Goal: Task Accomplishment & Management: Manage account settings

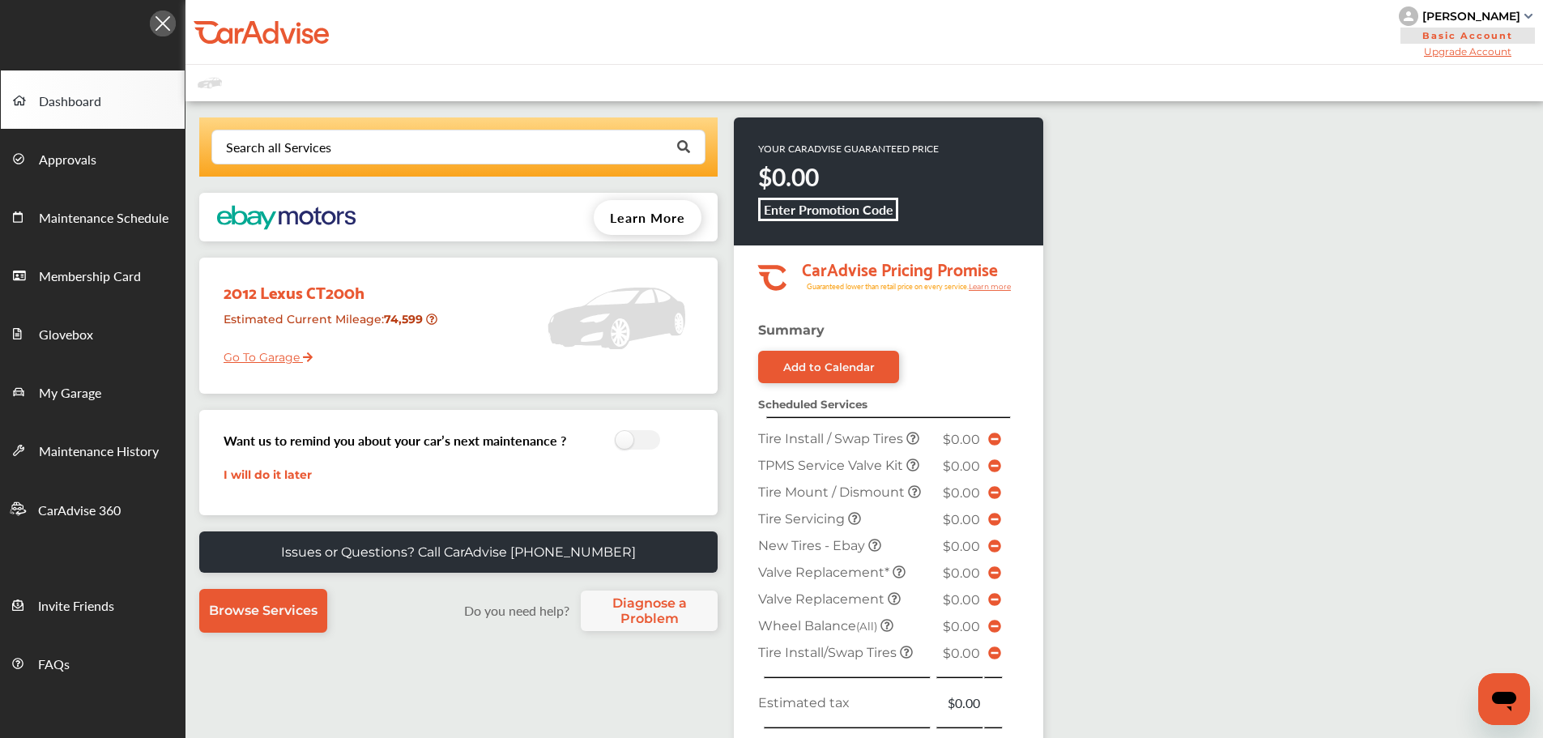
click at [223, 361] on link "Go To Garage" at bounding box center [261, 353] width 101 height 31
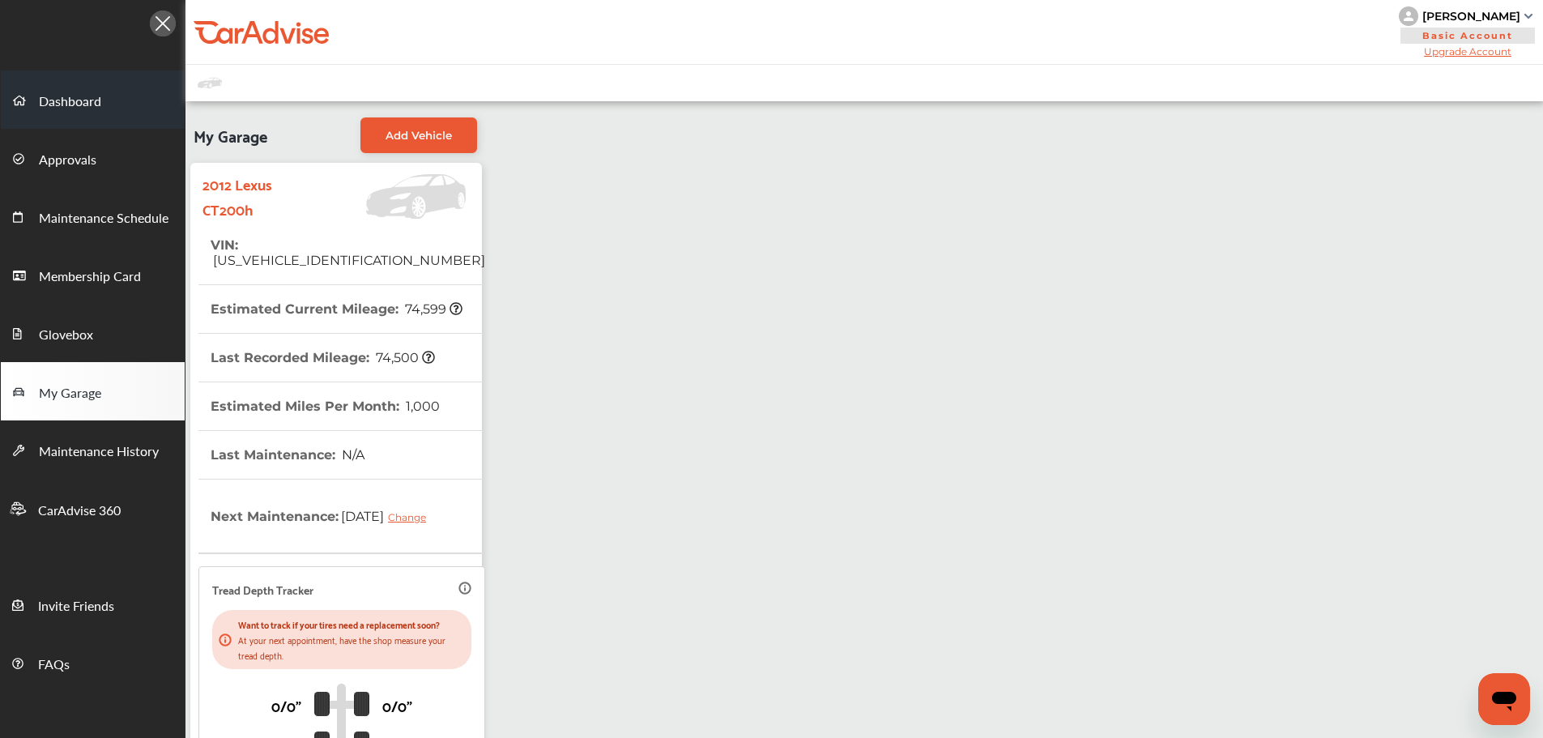
click at [64, 100] on span "Dashboard" at bounding box center [70, 102] width 62 height 21
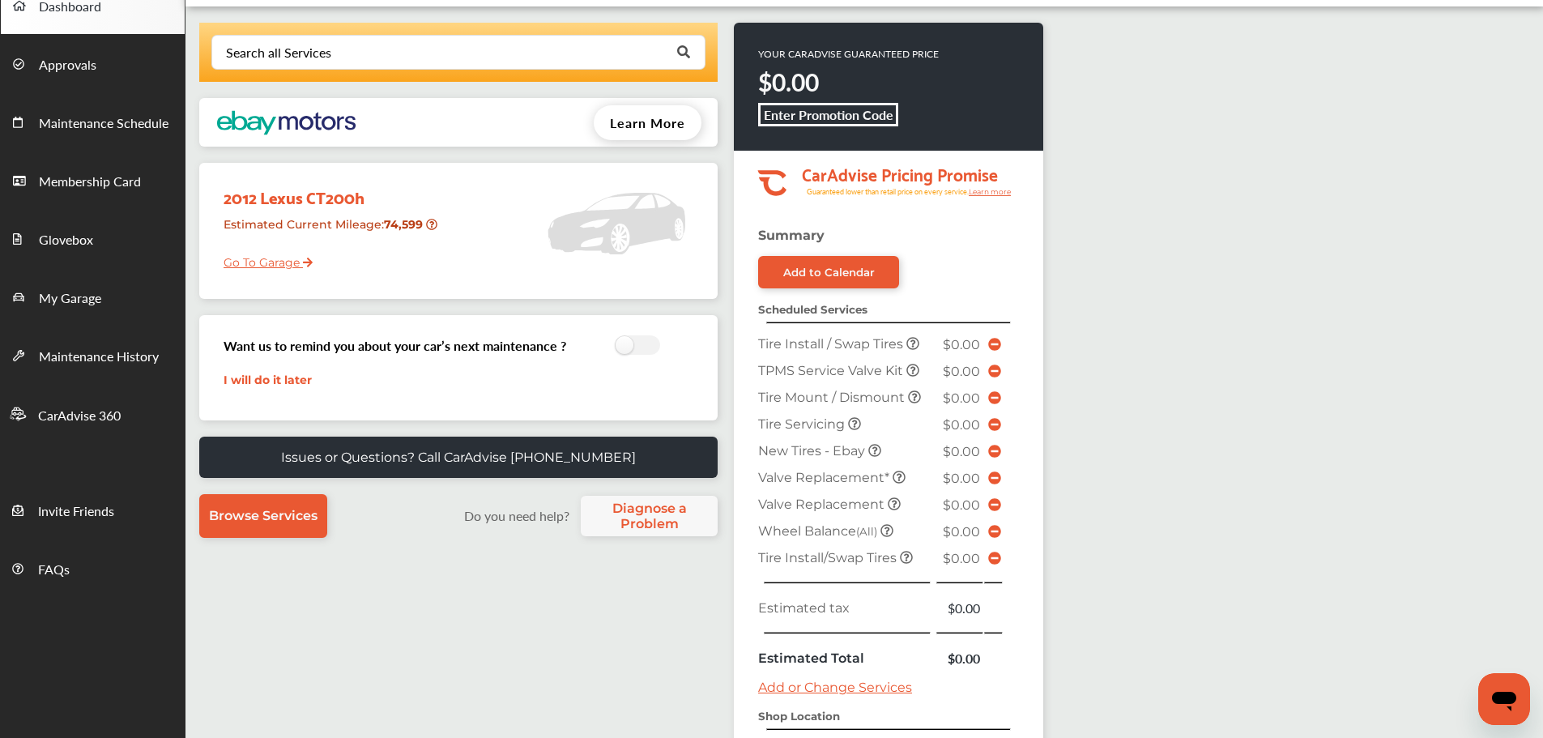
scroll to position [405, 0]
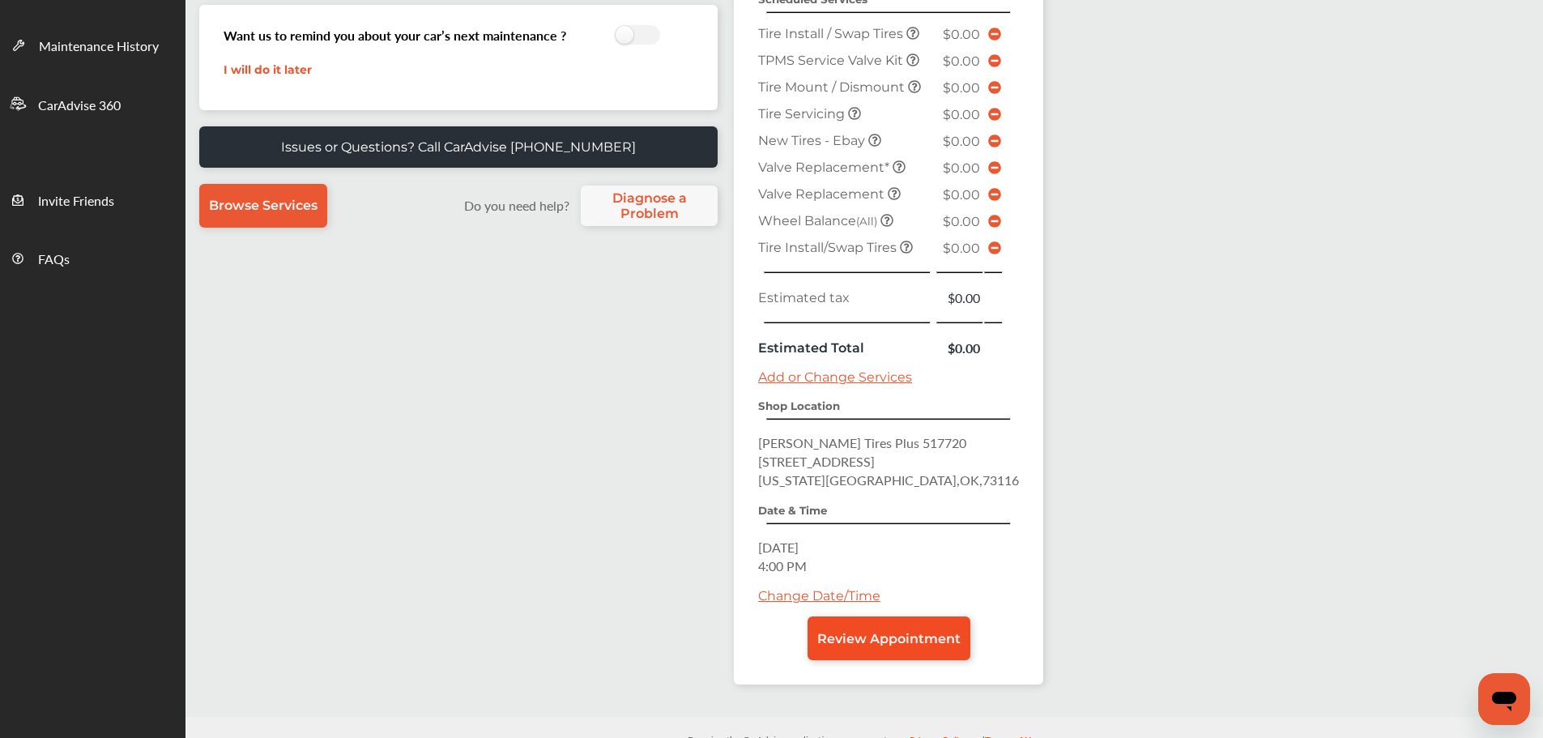
click at [908, 642] on span "Review Appointment" at bounding box center [888, 638] width 143 height 15
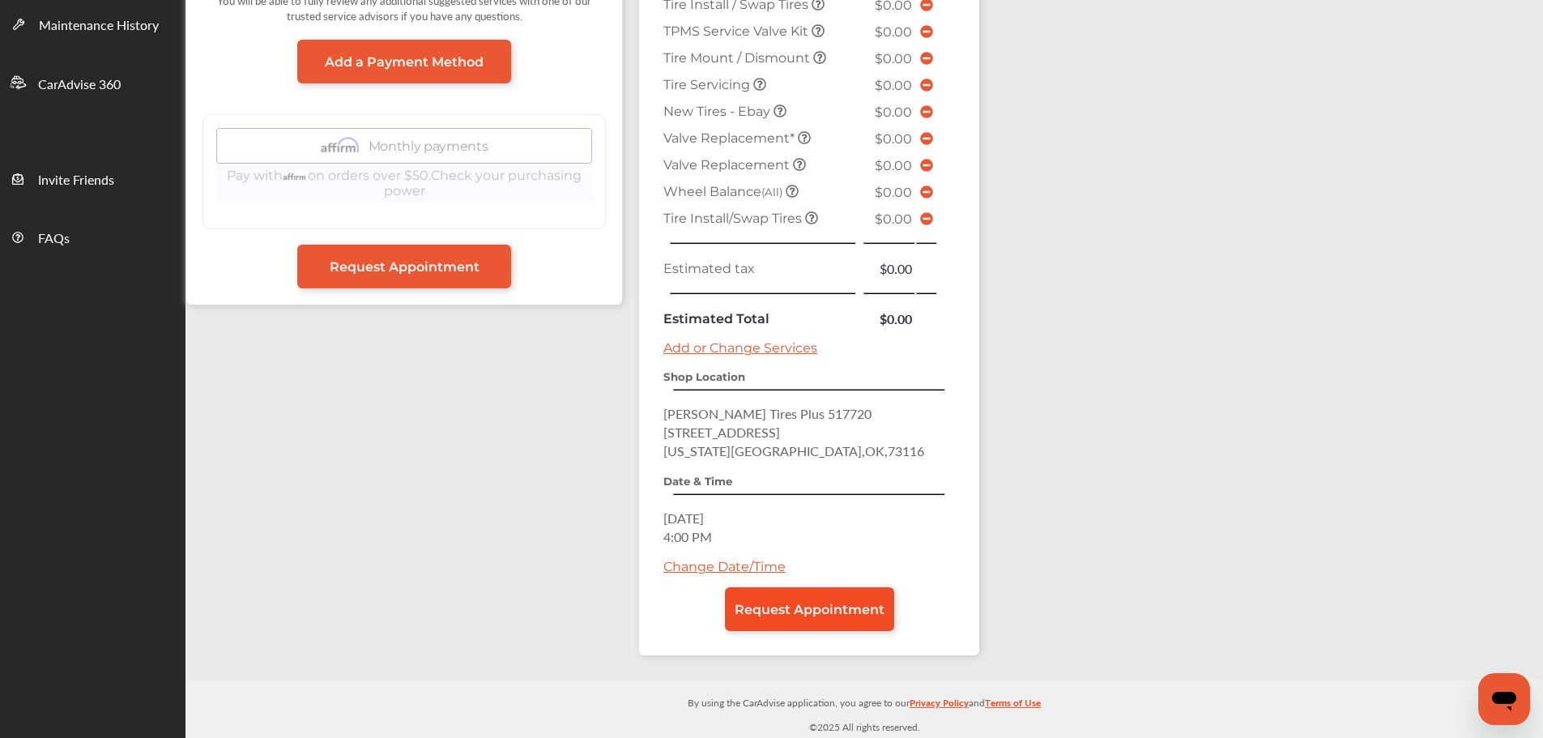
click at [853, 607] on span "Request Appointment" at bounding box center [810, 609] width 150 height 15
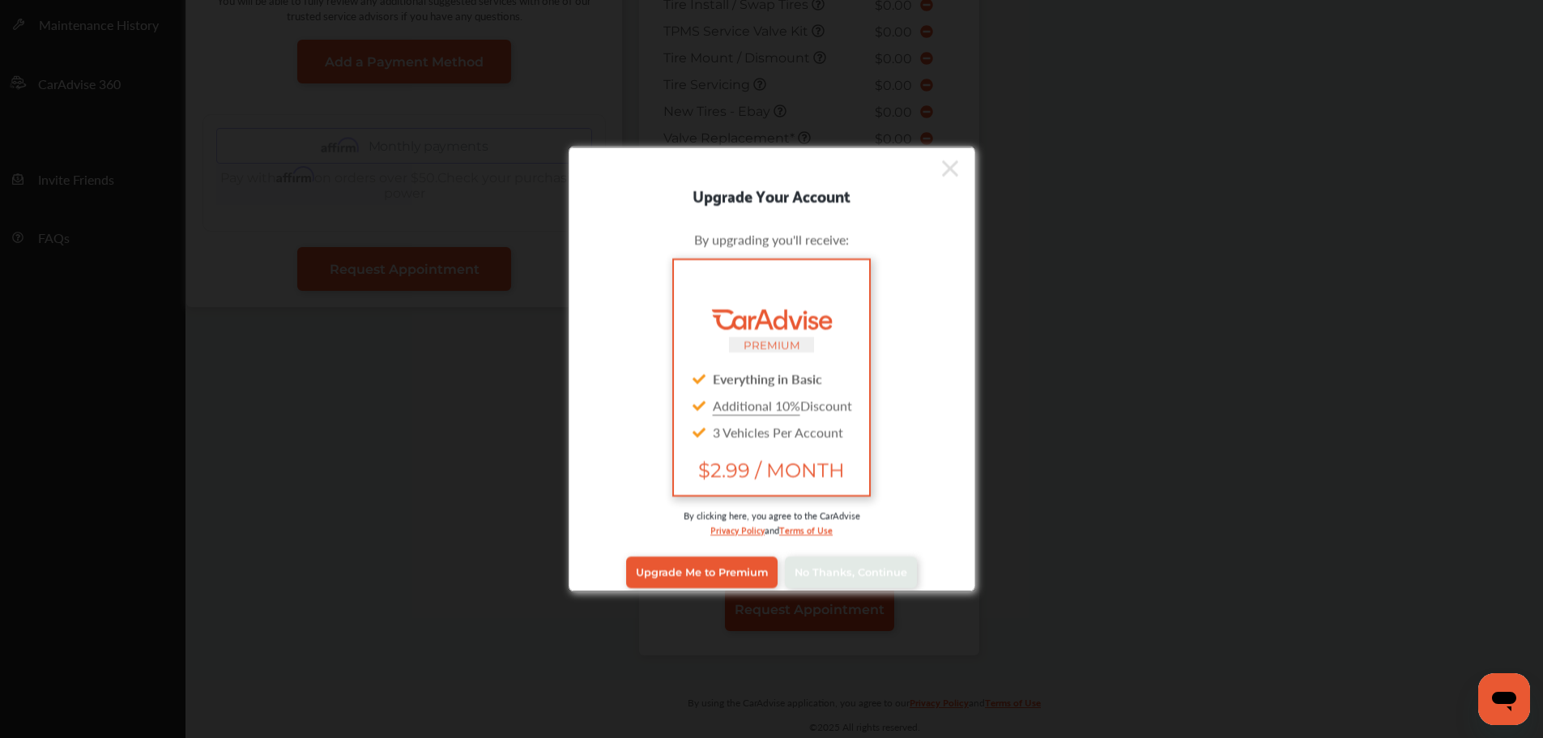
scroll to position [426, 0]
click at [806, 572] on span "No Thanks, Continue" at bounding box center [851, 572] width 113 height 12
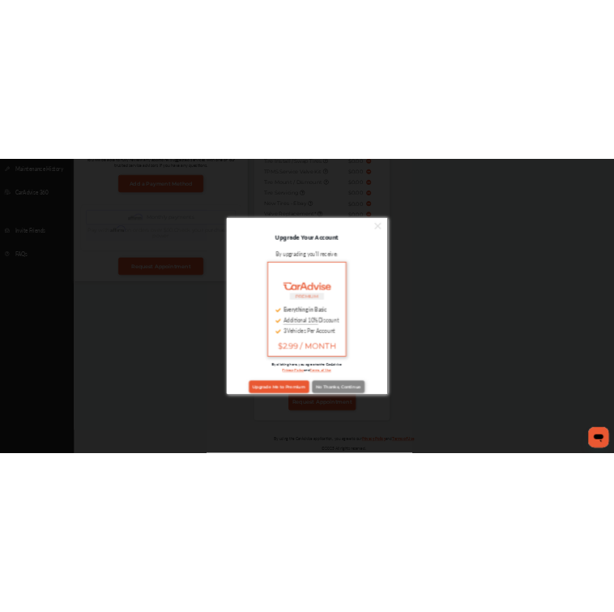
scroll to position [0, 0]
